Goal: Navigation & Orientation: Find specific page/section

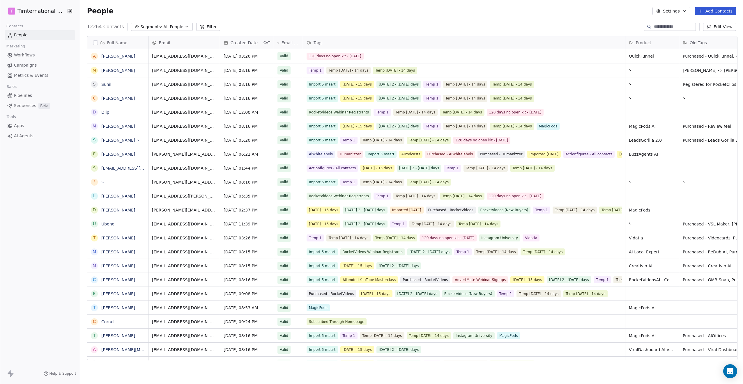
scroll to position [334, 660]
